Goal: Task Accomplishment & Management: Complete application form

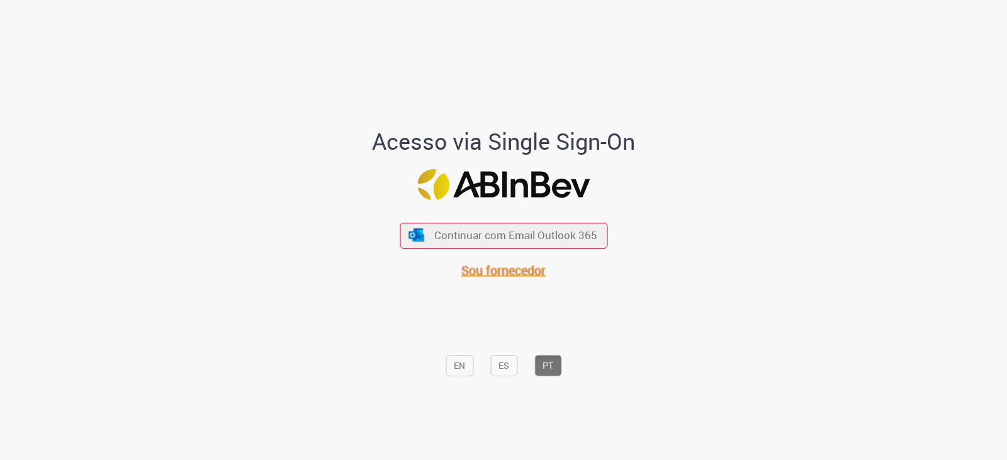
click at [512, 274] on span "Sou fornecedor" at bounding box center [503, 270] width 84 height 17
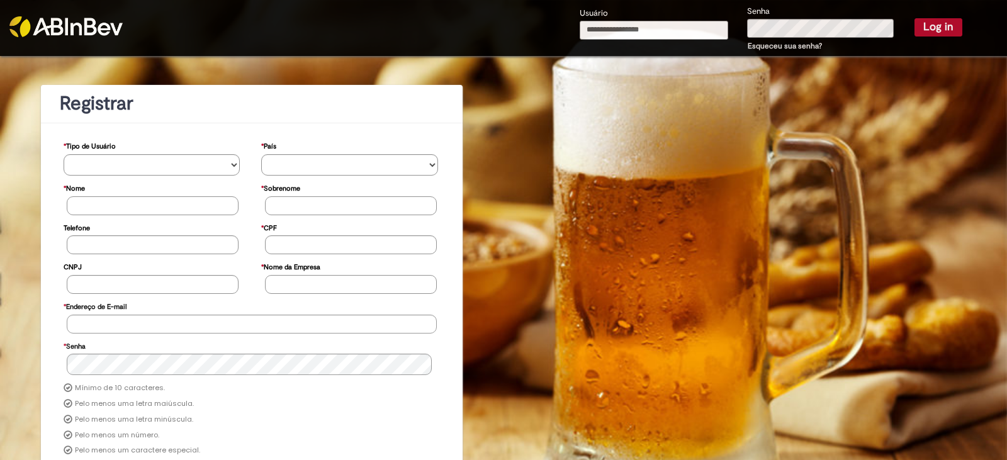
click at [692, 31] on input "Usuário" at bounding box center [654, 30] width 149 height 19
type input "**********"
click at [929, 29] on button "Log in" at bounding box center [938, 27] width 48 height 18
